Goal: Task Accomplishment & Management: Manage account settings

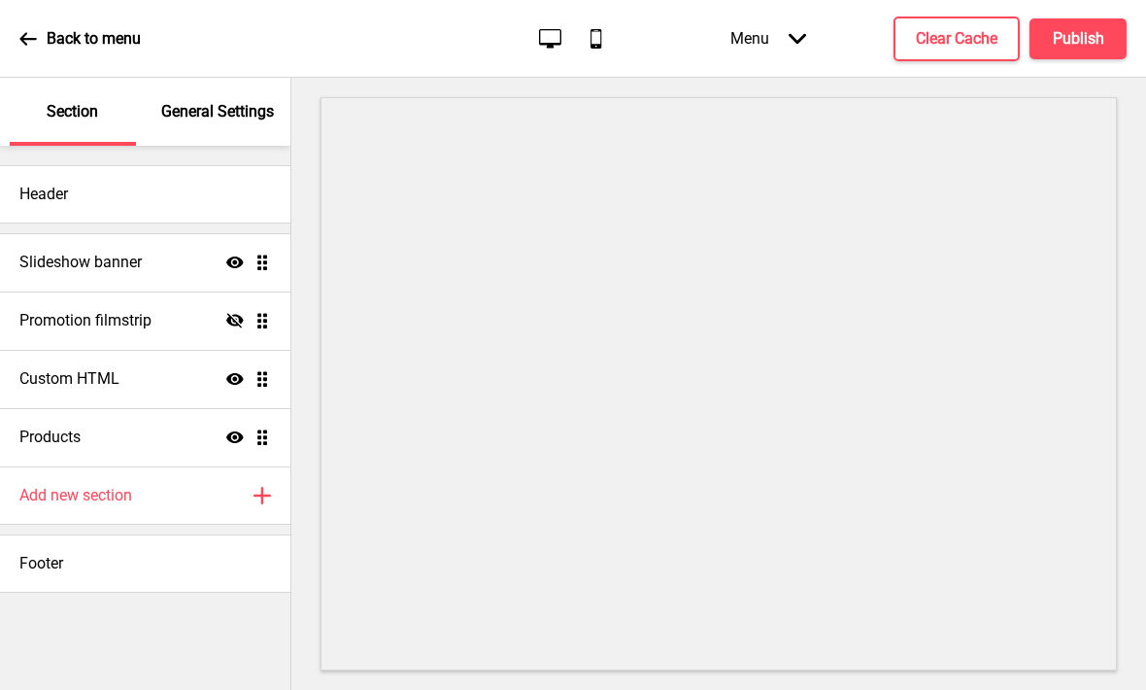
click at [115, 441] on div "Products Show Drag" at bounding box center [145, 437] width 290 height 58
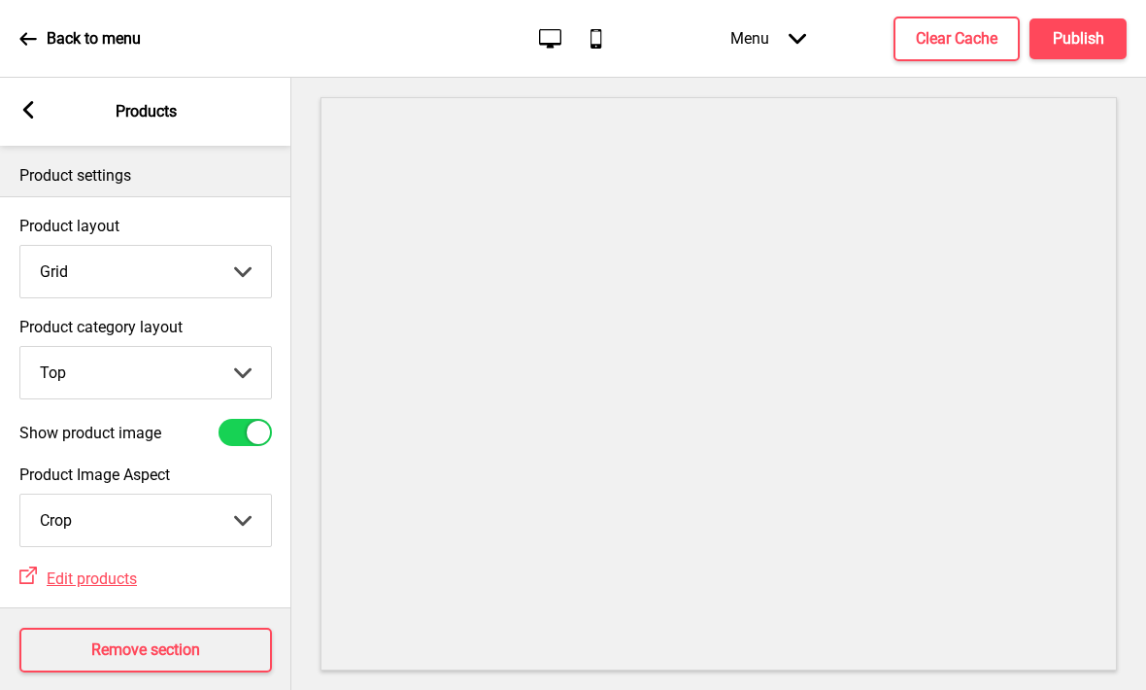
click at [129, 371] on select "Top Side" at bounding box center [145, 372] width 251 height 51
click at [50, 35] on p "Back to menu" at bounding box center [94, 38] width 94 height 21
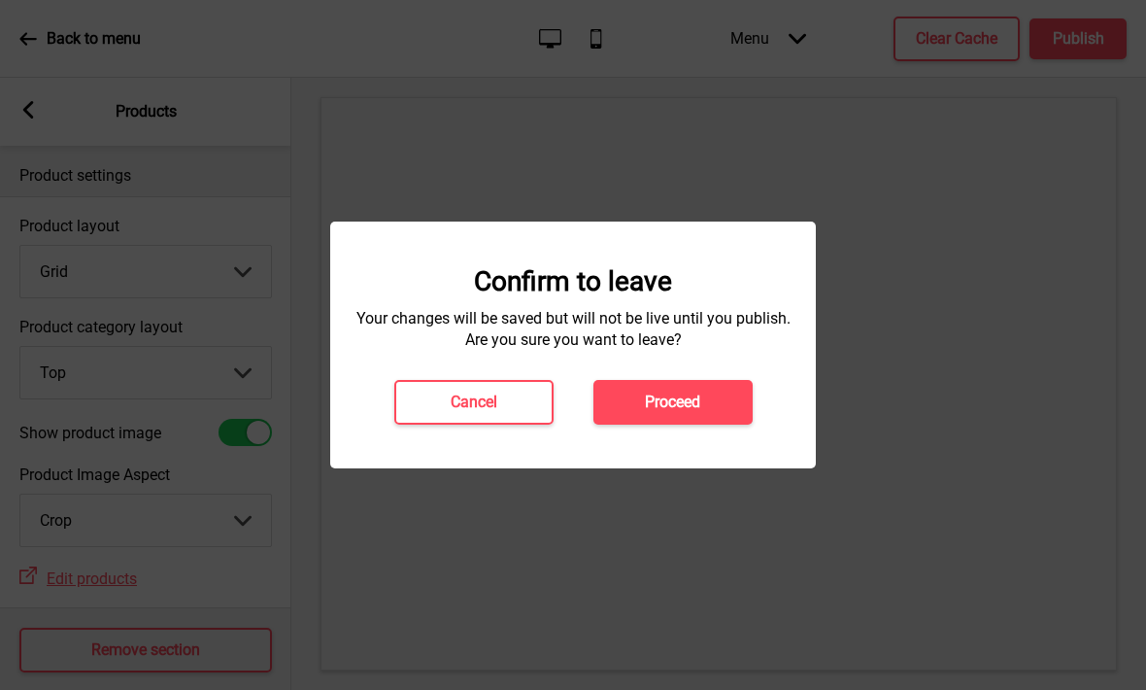
click at [682, 408] on h4 "Proceed" at bounding box center [672, 401] width 55 height 21
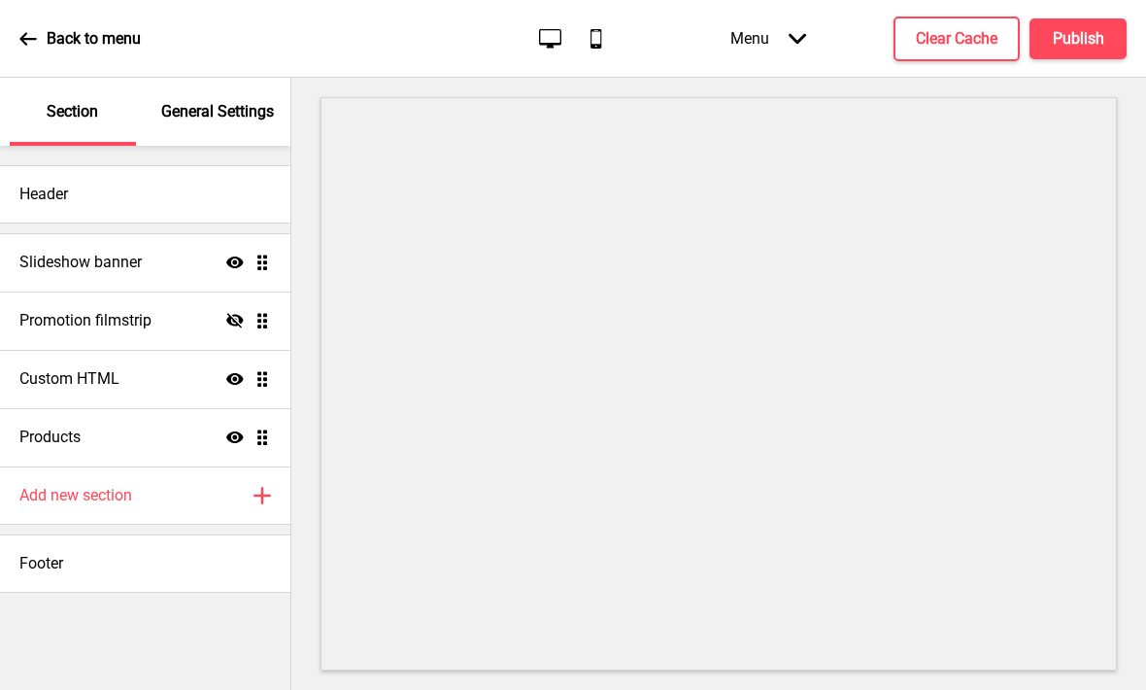
click at [223, 110] on p "General Settings" at bounding box center [217, 111] width 113 height 21
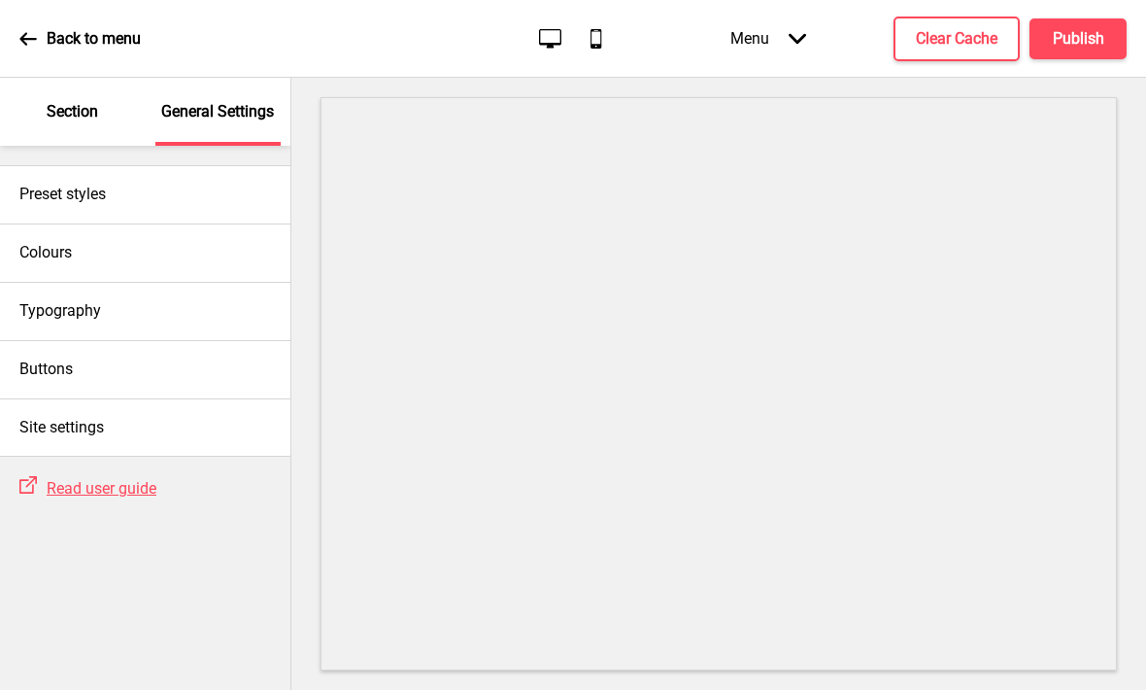
click at [792, 38] on icon at bounding box center [797, 38] width 17 height 11
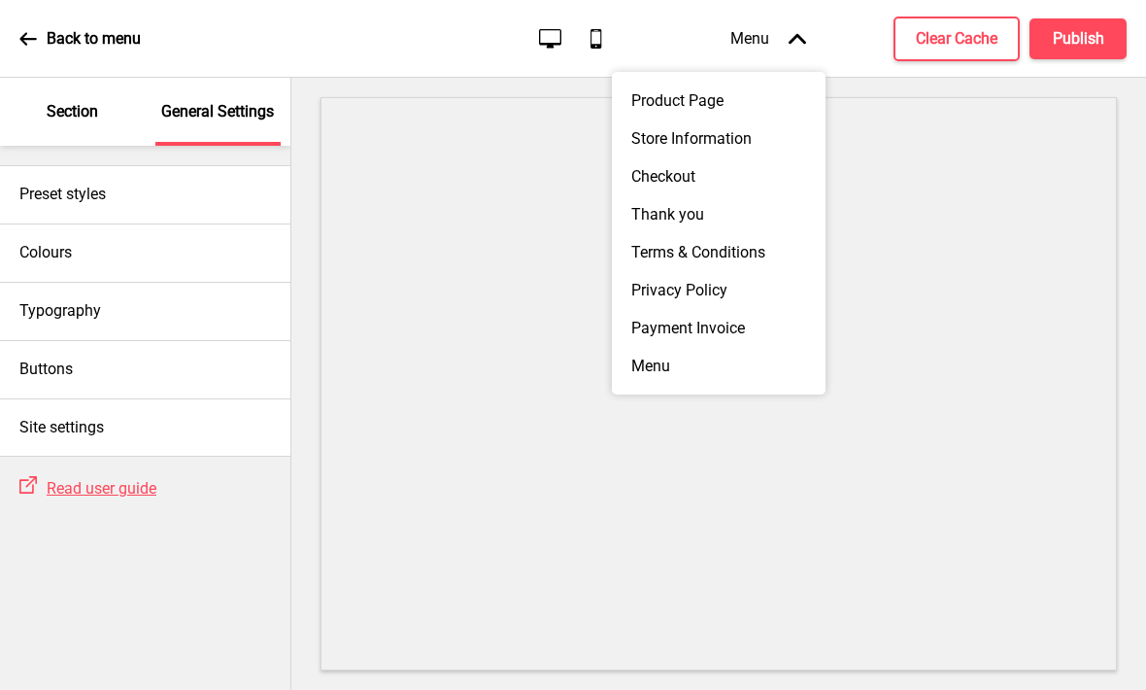
click at [722, 107] on div "Product Page" at bounding box center [719, 101] width 214 height 38
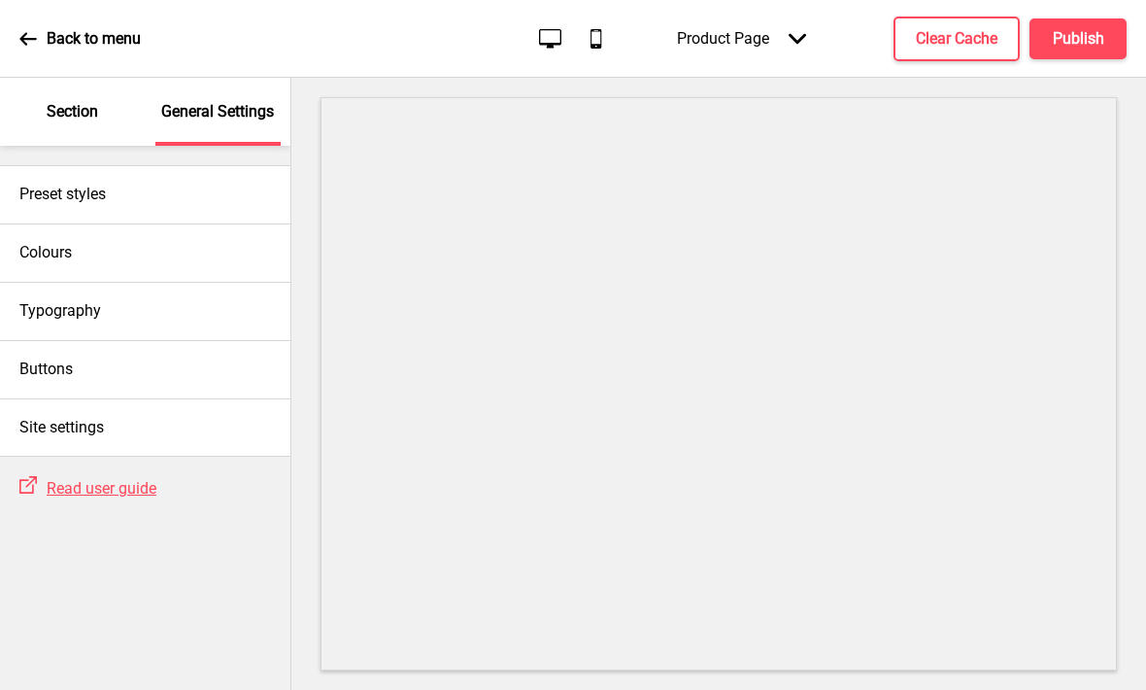
click at [769, 39] on div "Product Page Arrow down" at bounding box center [741, 38] width 168 height 57
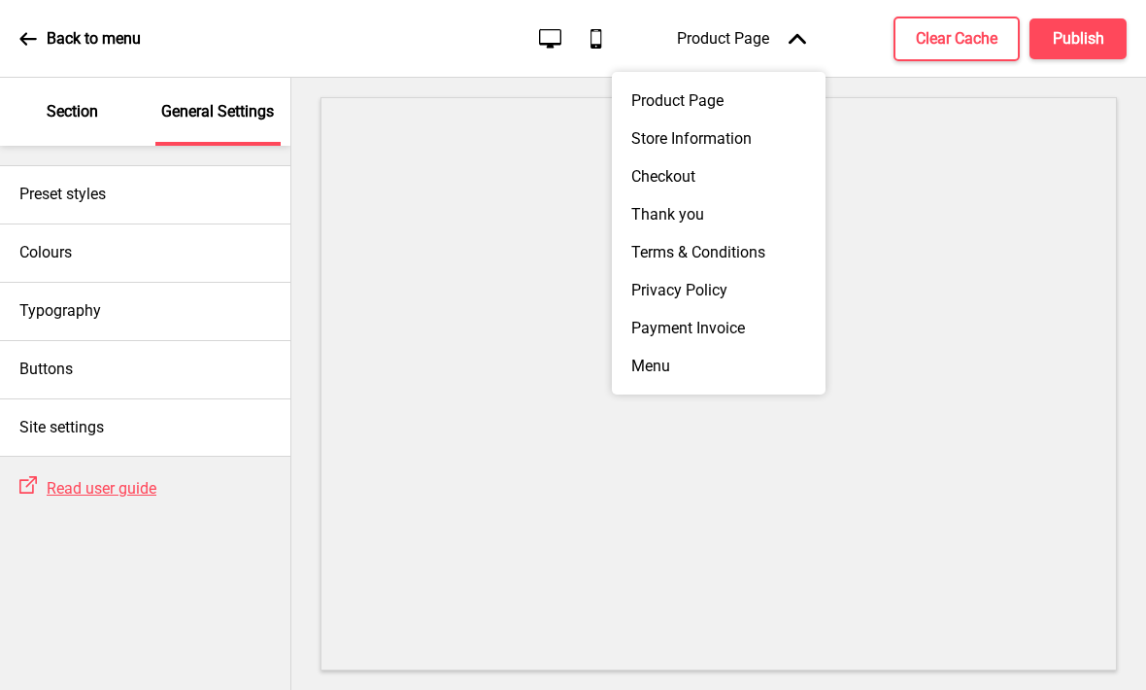
click at [691, 185] on div "Checkout" at bounding box center [719, 176] width 214 height 38
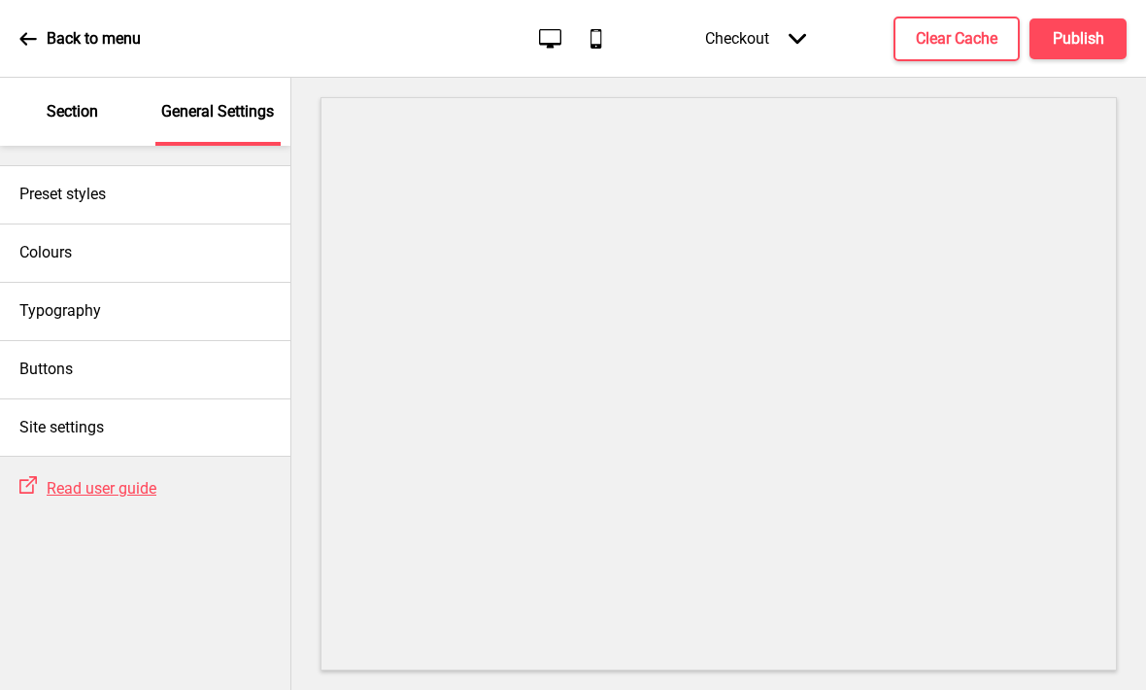
click at [115, 431] on div "Site settings" at bounding box center [145, 427] width 290 height 58
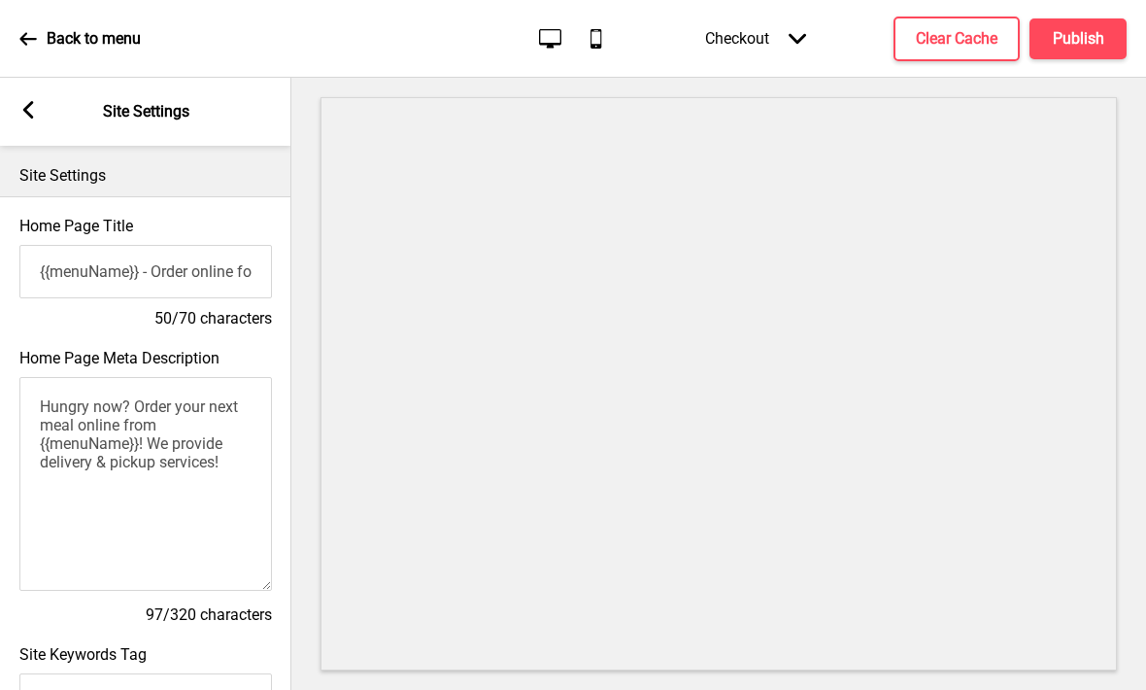
click at [25, 114] on rect at bounding box center [27, 109] width 17 height 17
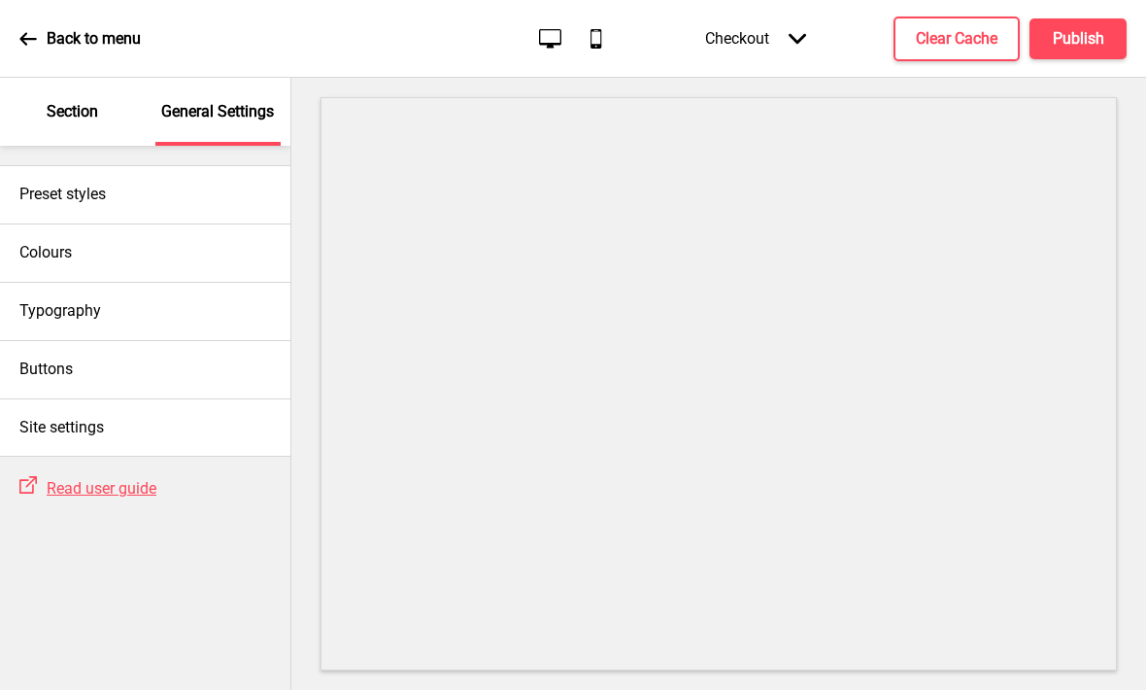
click at [72, 119] on p "Section" at bounding box center [72, 111] width 51 height 21
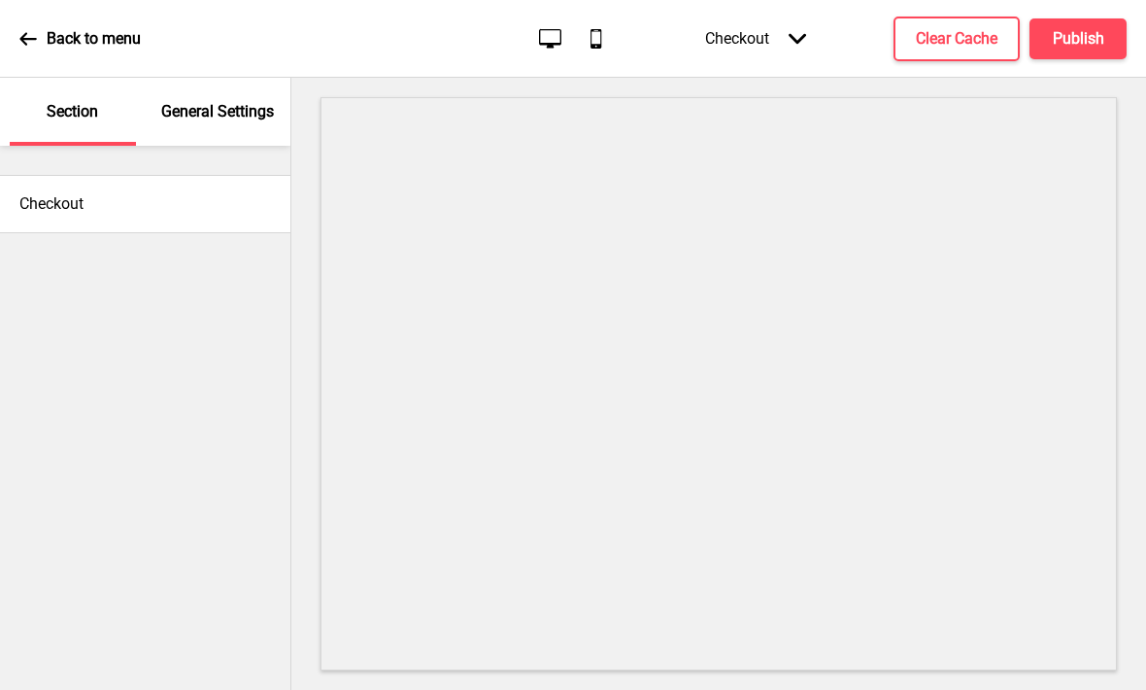
click at [225, 118] on p "General Settings" at bounding box center [217, 111] width 113 height 21
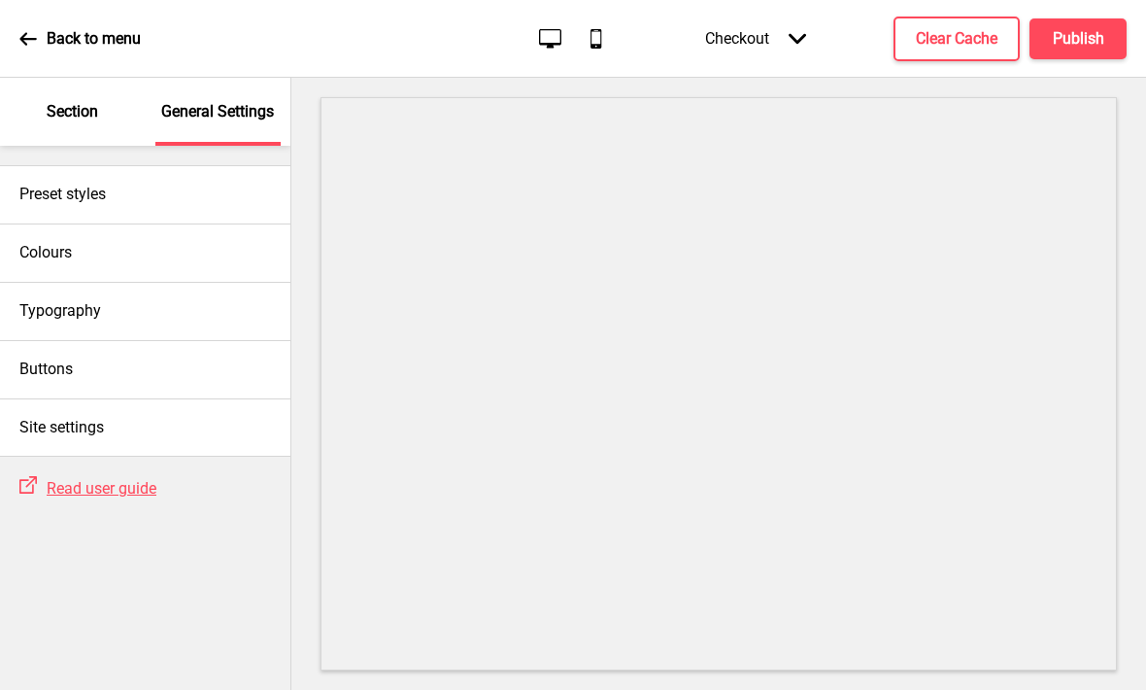
scroll to position [1, 0]
click at [36, 44] on icon at bounding box center [27, 38] width 17 height 17
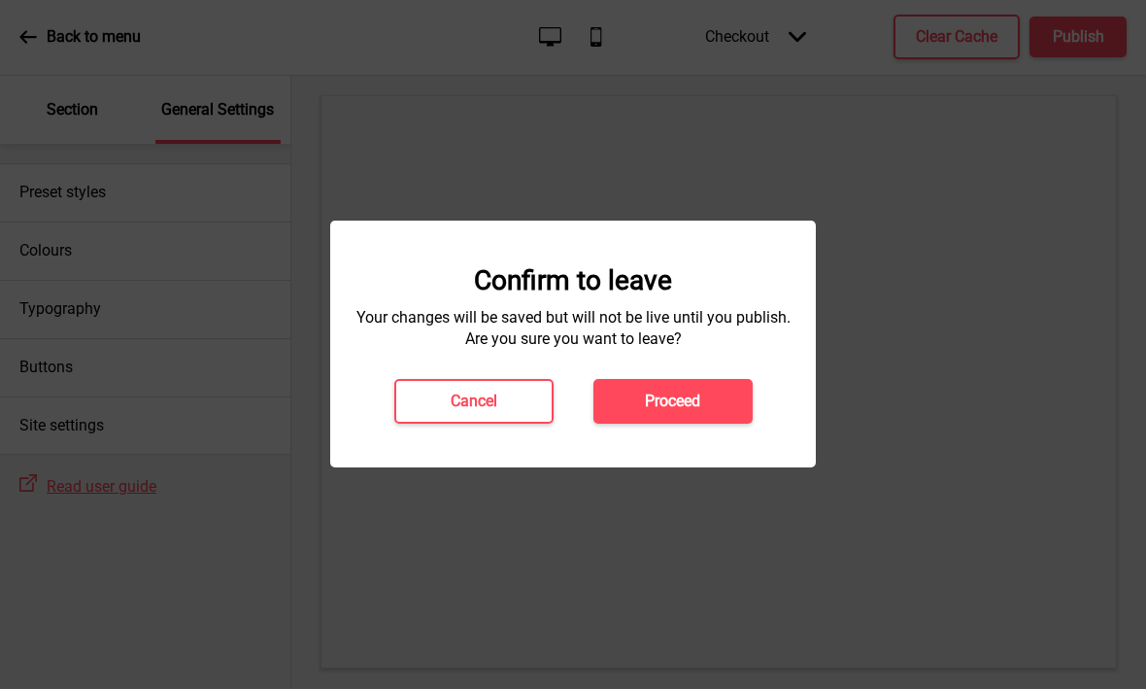
click at [693, 392] on h4 "Proceed" at bounding box center [672, 401] width 55 height 21
